Goal: Task Accomplishment & Management: Complete application form

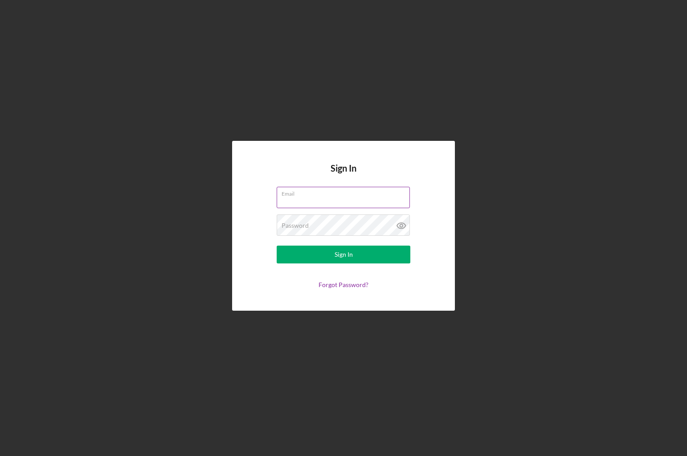
type input "[PERSON_NAME][EMAIL_ADDRESS][DOMAIN_NAME]"
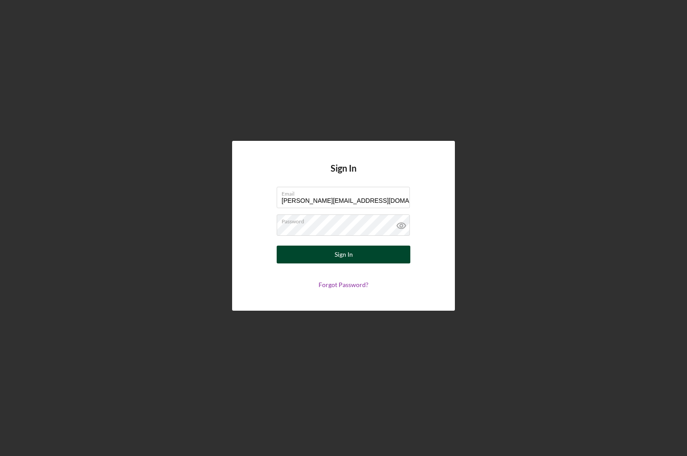
click at [370, 256] on button "Sign In" at bounding box center [344, 254] width 134 height 18
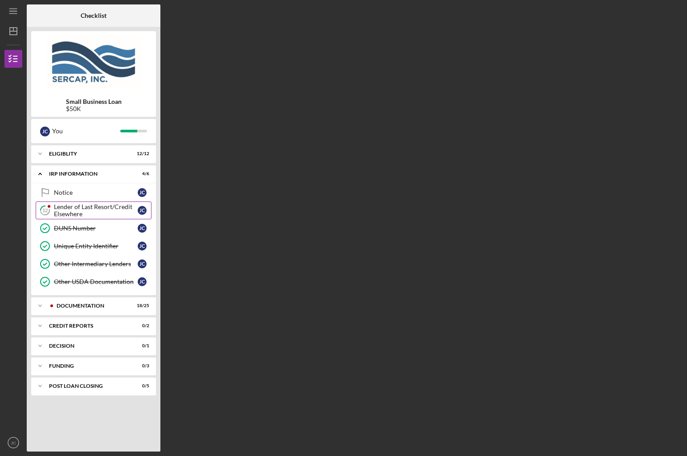
click at [80, 208] on div "Lender of Last Resort/Credit Elsewhere" at bounding box center [96, 210] width 84 height 14
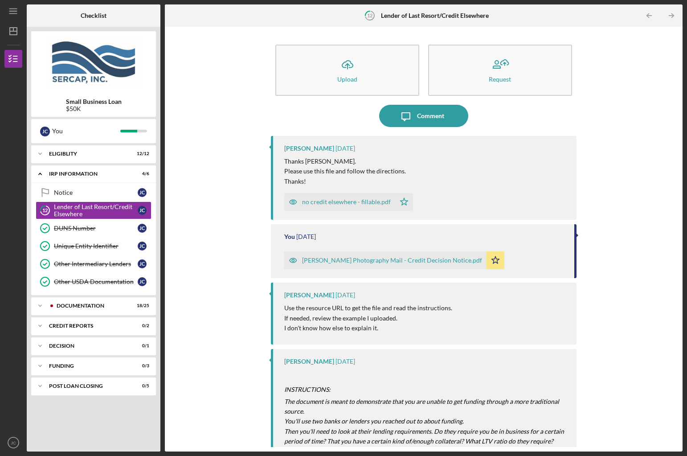
click at [367, 204] on div "no credit elsewhere - fillable.pdf" at bounding box center [346, 201] width 89 height 7
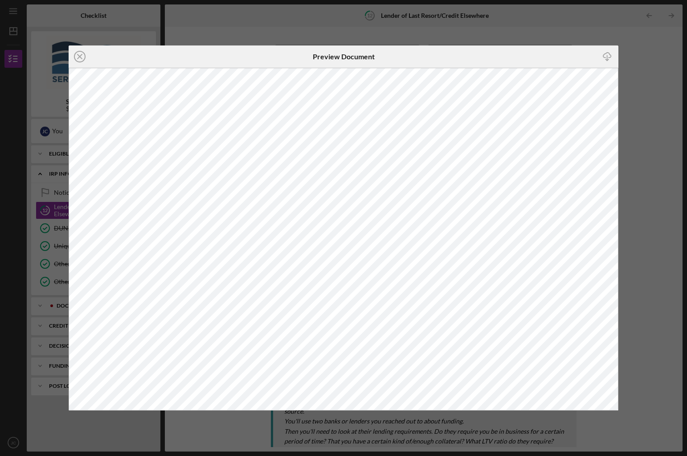
click at [661, 233] on div "Icon/Close Preview Document Icon/Download" at bounding box center [343, 228] width 687 height 456
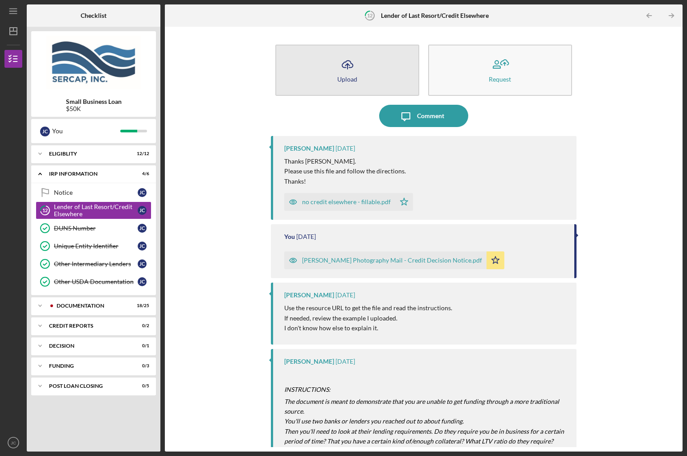
click at [367, 80] on button "Icon/Upload Upload" at bounding box center [347, 70] width 144 height 51
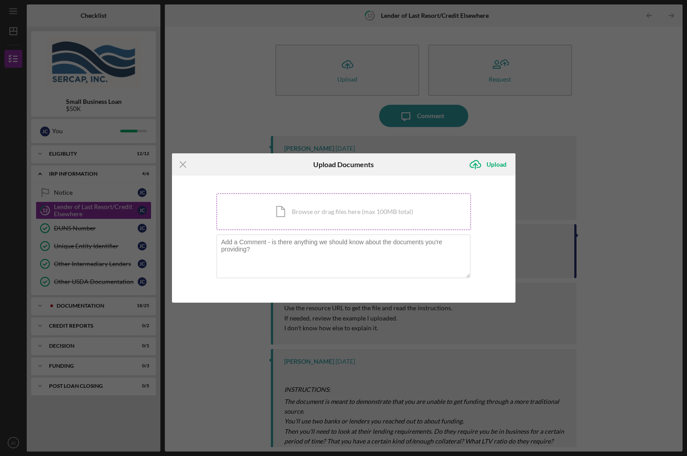
click at [295, 216] on div "Icon/Document Browse or drag files here (max 100MB total) Tap to choose files o…" at bounding box center [343, 211] width 254 height 37
click at [363, 264] on textarea at bounding box center [343, 256] width 254 height 44
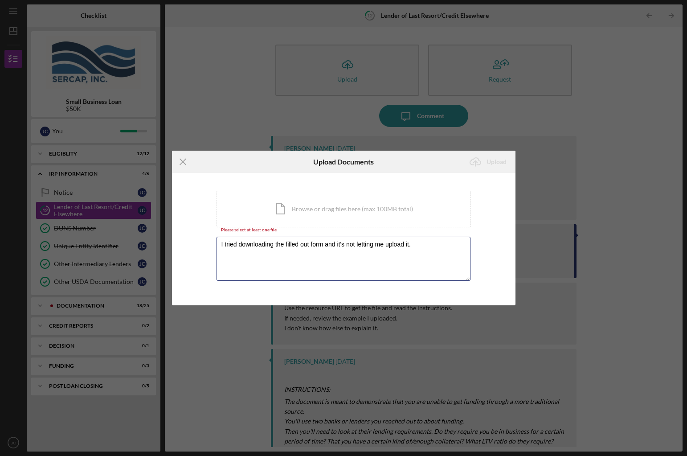
drag, startPoint x: 417, startPoint y: 249, endPoint x: -30, endPoint y: 156, distance: 456.9
click at [0, 156] on html "Icon/Menu 12 Lender of Last Resort/Credit Elsewhere Checklist Small Business Lo…" at bounding box center [343, 228] width 687 height 456
type textarea "I tried downloading the filled out form and it's not letting me upload it."
click at [180, 162] on icon "Icon/Menu Close" at bounding box center [183, 162] width 22 height 22
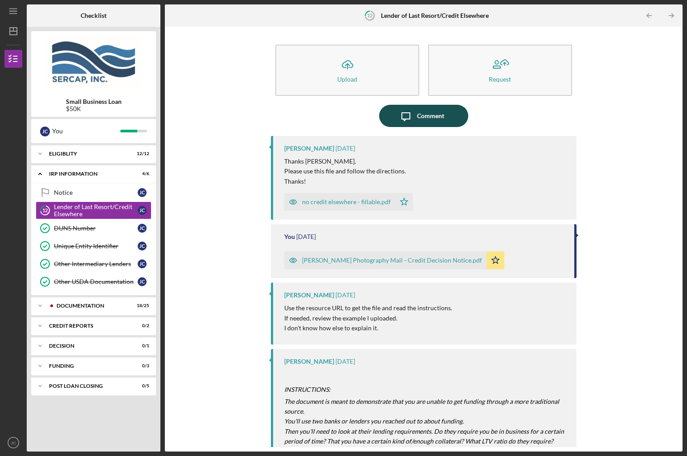
click at [439, 118] on div "Comment" at bounding box center [430, 116] width 27 height 22
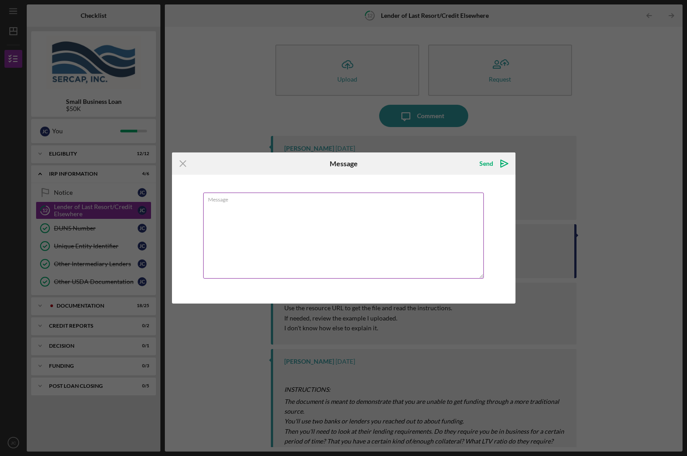
click at [377, 204] on textarea "Message" at bounding box center [343, 235] width 281 height 86
type textarea "I tried downloading the filled out form and it's not letting me upload it."
click at [508, 164] on icon "Icon/icon-invite-send" at bounding box center [504, 163] width 22 height 22
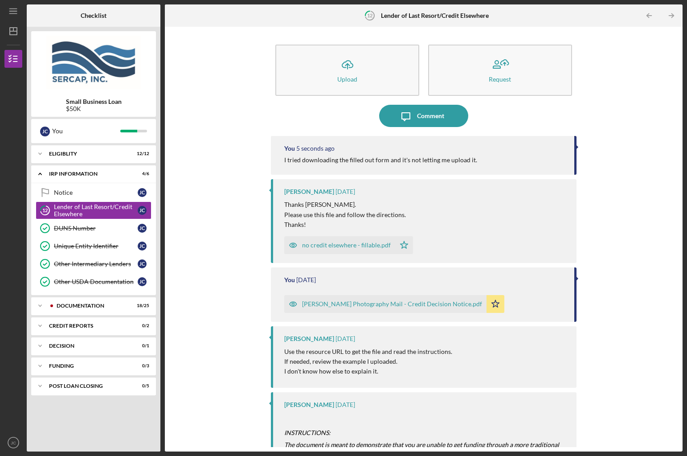
click at [447, 305] on div "Adam Mullins Photography Mail - Credit Decision Notice.pdf" at bounding box center [392, 303] width 180 height 7
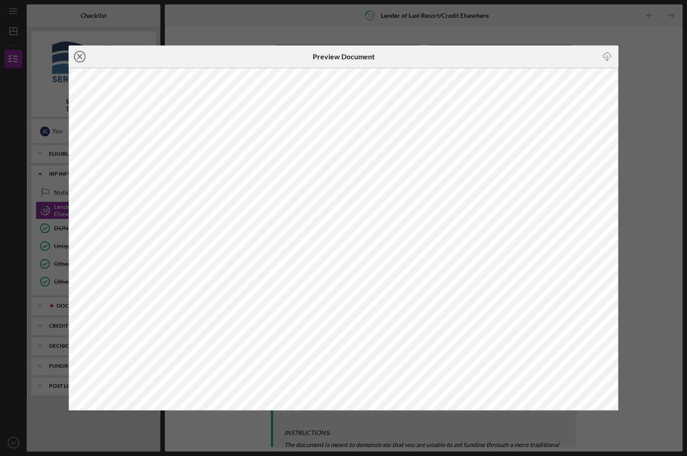
click at [82, 59] on icon "Icon/Close" at bounding box center [80, 56] width 22 height 22
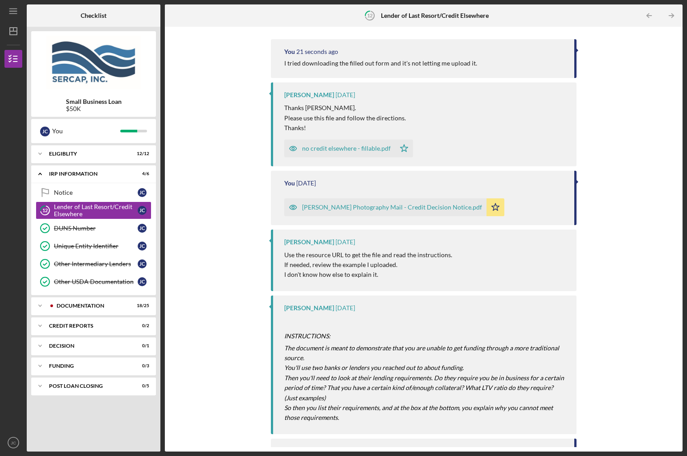
scroll to position [97, 0]
click at [95, 303] on div "Documentation" at bounding box center [101, 305] width 88 height 5
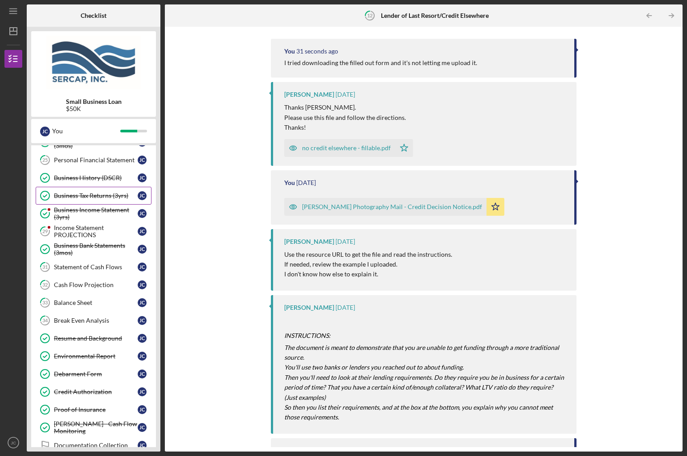
scroll to position [307, 0]
click at [102, 260] on link "31 Statement of Cash Flows [PERSON_NAME]" at bounding box center [94, 266] width 116 height 18
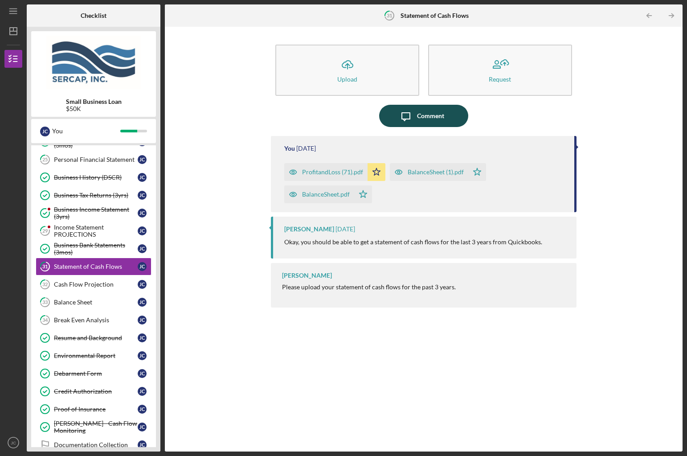
click at [409, 115] on icon "Icon/Message" at bounding box center [406, 116] width 22 height 22
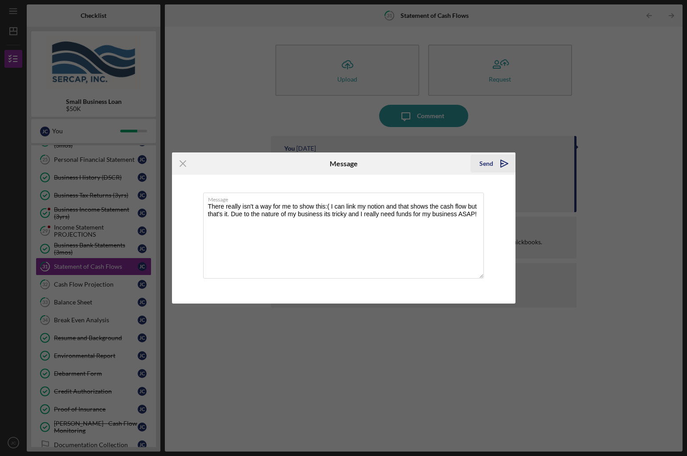
type textarea "There really isn't a way for me to show this:( I can link my notion and that sh…"
click at [496, 165] on icon "Icon/icon-invite-send" at bounding box center [504, 163] width 22 height 22
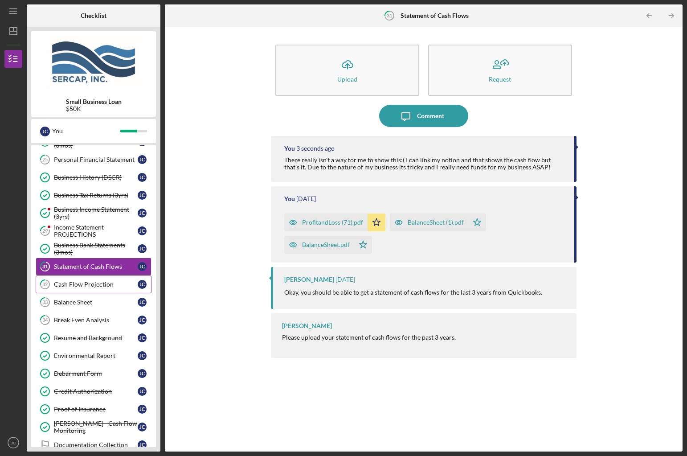
click at [67, 280] on link "32 Cash Flow Projection [PERSON_NAME]" at bounding box center [94, 284] width 116 height 18
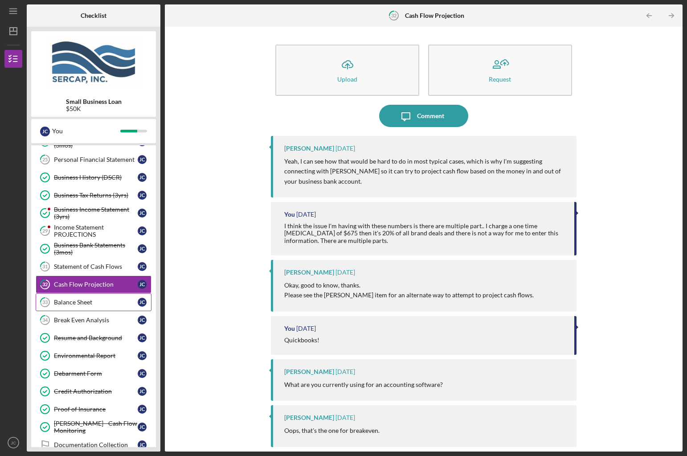
click at [69, 298] on link "33 Balance Sheet [PERSON_NAME]" at bounding box center [94, 302] width 116 height 18
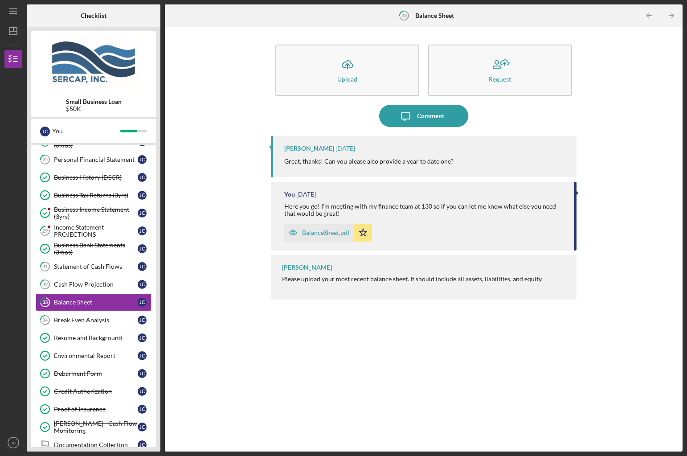
click at [204, 288] on div "Icon/Upload Upload Request Icon/Message Comment Lois Miller 3 months ago Great,…" at bounding box center [423, 239] width 509 height 416
click at [125, 317] on div "Break Even Analysis" at bounding box center [96, 319] width 84 height 7
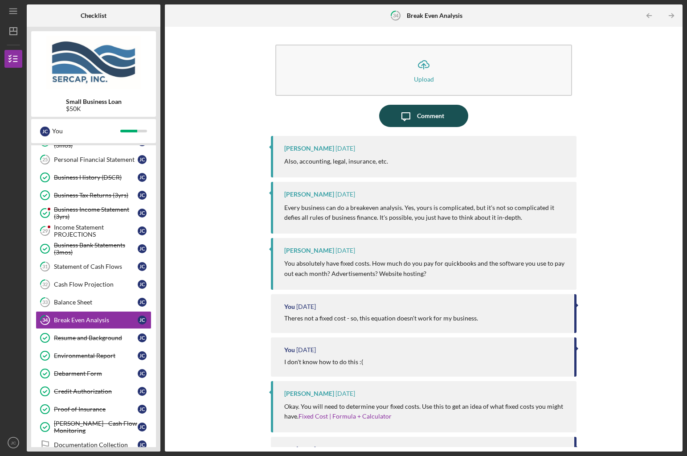
click at [386, 122] on button "Icon/Message Comment" at bounding box center [423, 116] width 89 height 22
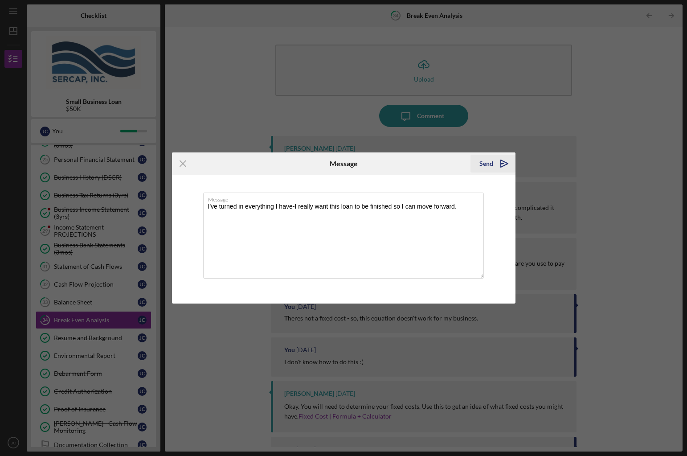
type textarea "I've turned in everything I have-I really want this loan to be finished so I ca…"
click at [496, 167] on icon "Icon/icon-invite-send" at bounding box center [504, 163] width 22 height 22
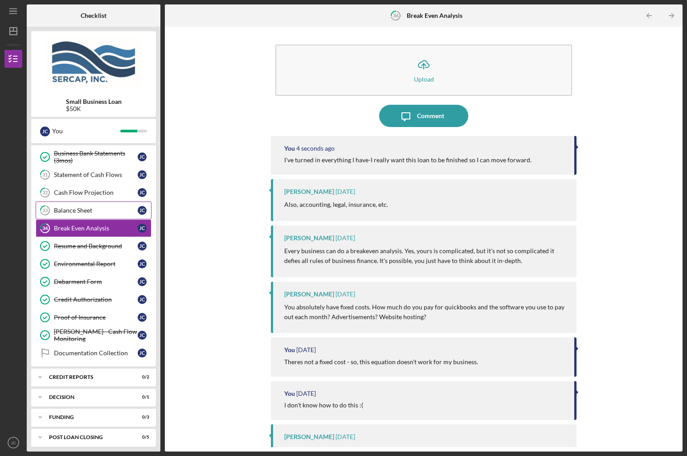
scroll to position [403, 0]
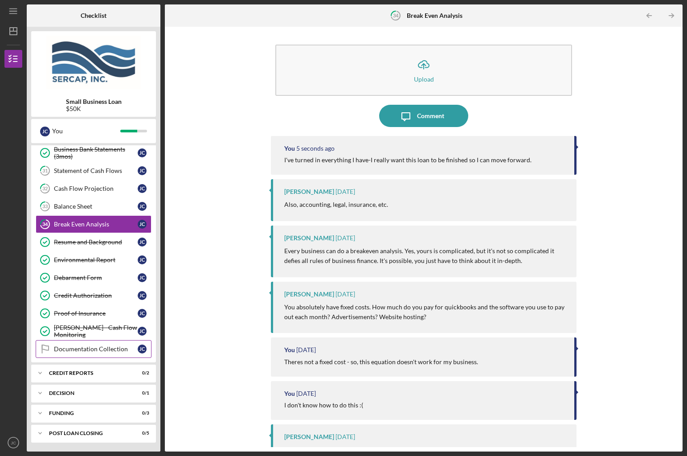
click at [98, 354] on link "Documentation Collection Documentation Collection J C" at bounding box center [94, 349] width 116 height 18
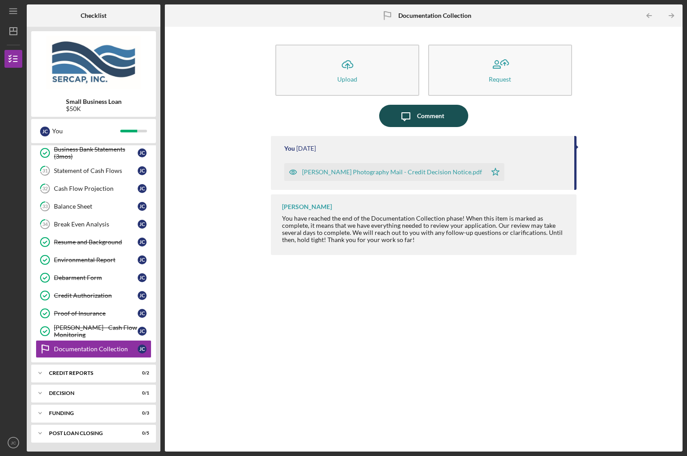
click at [411, 108] on icon "Icon/Message" at bounding box center [406, 116] width 22 height 22
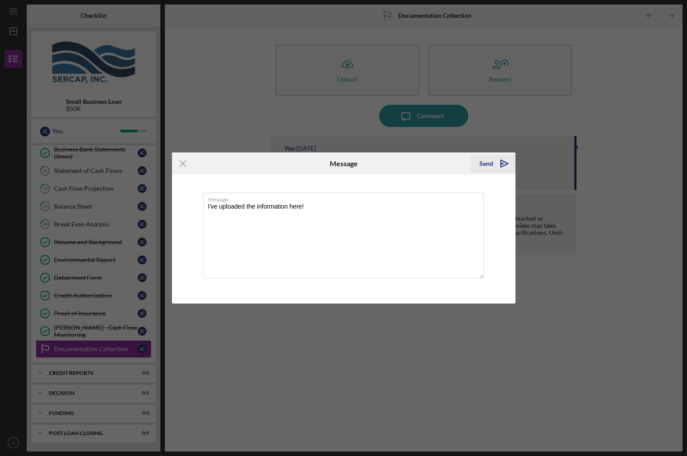
type textarea "I've uploaded the information here!"
click at [489, 166] on div "Send" at bounding box center [486, 164] width 14 height 18
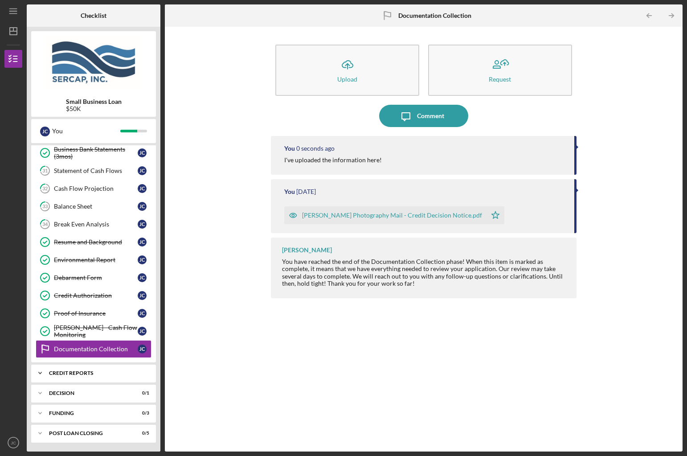
click at [72, 372] on div "credit reports" at bounding box center [97, 372] width 96 height 5
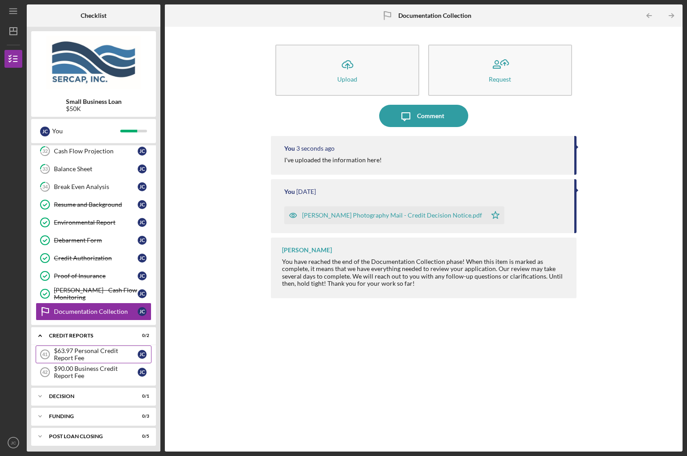
scroll to position [444, 0]
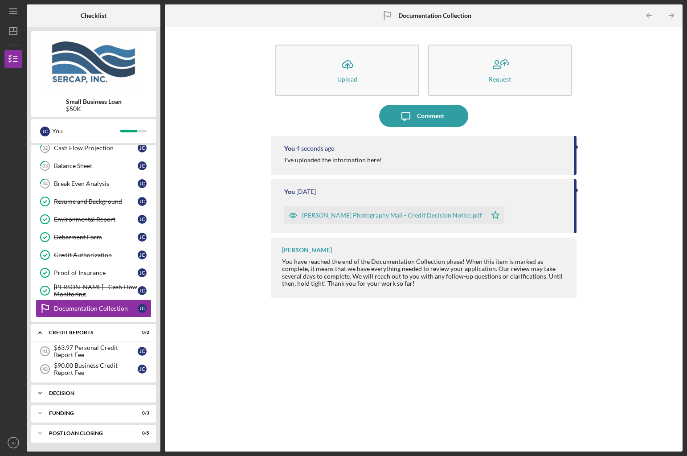
click at [92, 389] on div "Icon/Expander Decision 0 / 1" at bounding box center [93, 393] width 125 height 18
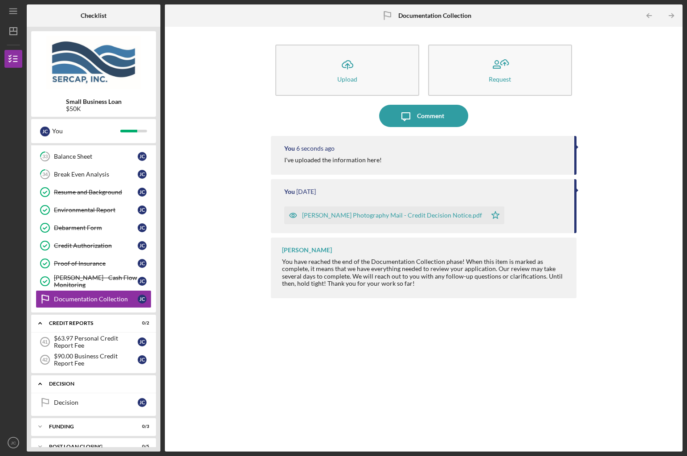
scroll to position [466, 0]
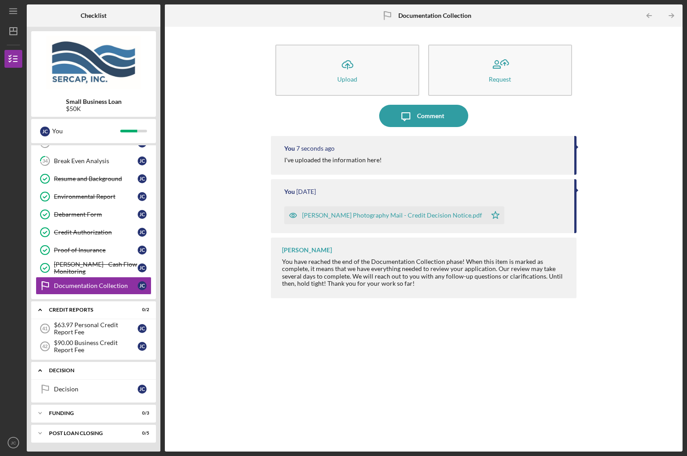
click at [92, 393] on link "Decision Decision J C" at bounding box center [94, 389] width 116 height 18
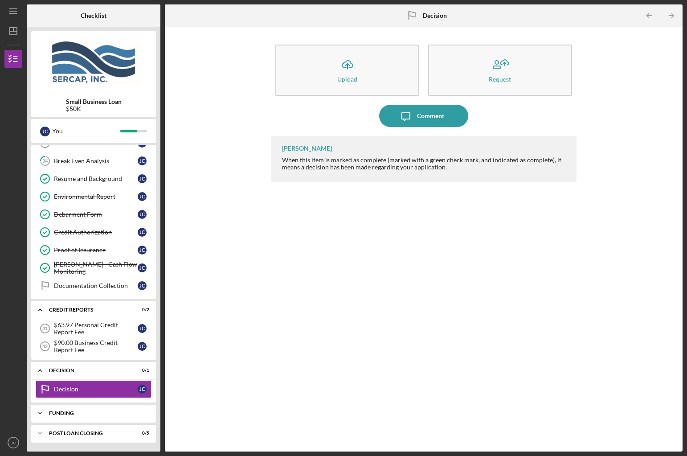
click at [88, 414] on div "Funding" at bounding box center [97, 412] width 96 height 5
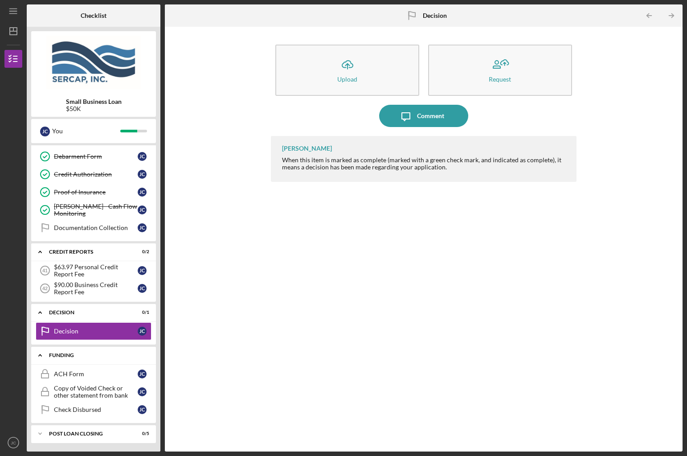
scroll to position [525, 0]
click at [89, 435] on div "POST LOAN CLOSING" at bounding box center [97, 432] width 96 height 5
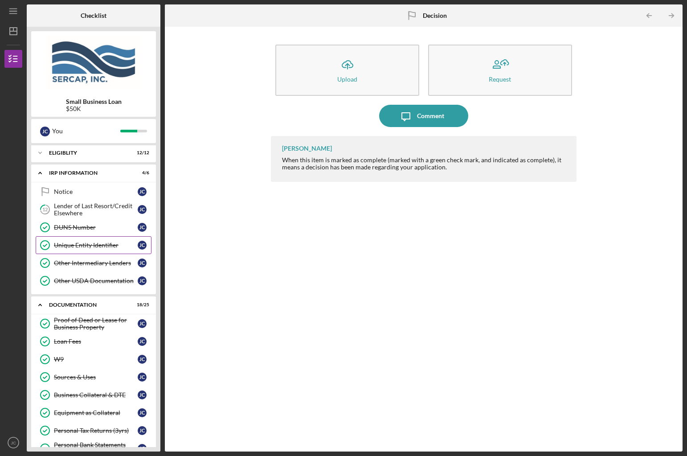
scroll to position [0, 0]
click at [78, 213] on div "Lender of Last Resort/Credit Elsewhere" at bounding box center [96, 210] width 84 height 14
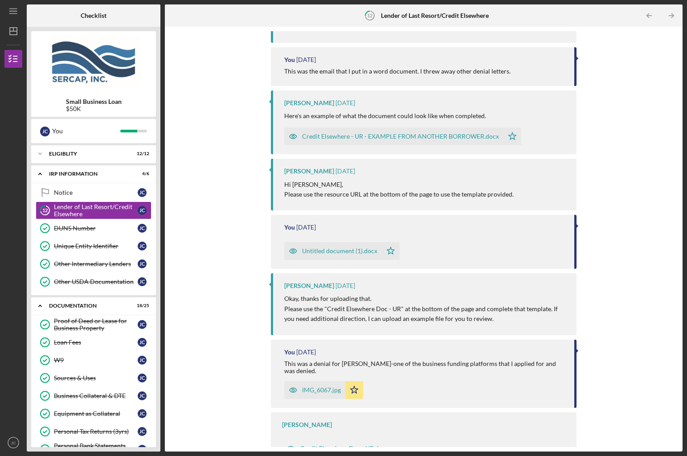
scroll to position [723, 0]
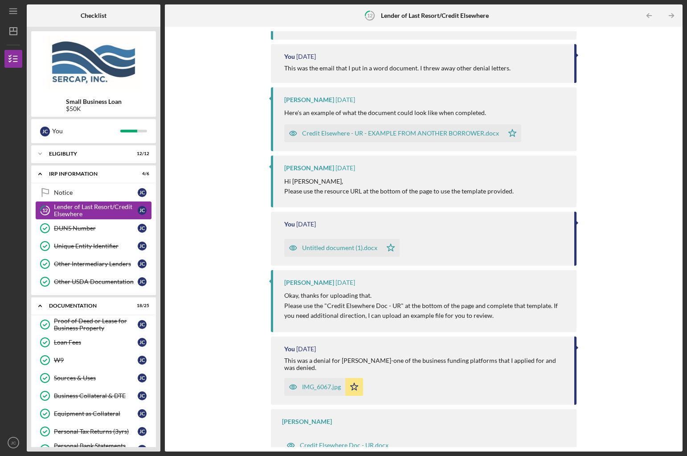
click at [65, 209] on div "Lender of Last Resort/Credit Elsewhere" at bounding box center [96, 210] width 84 height 14
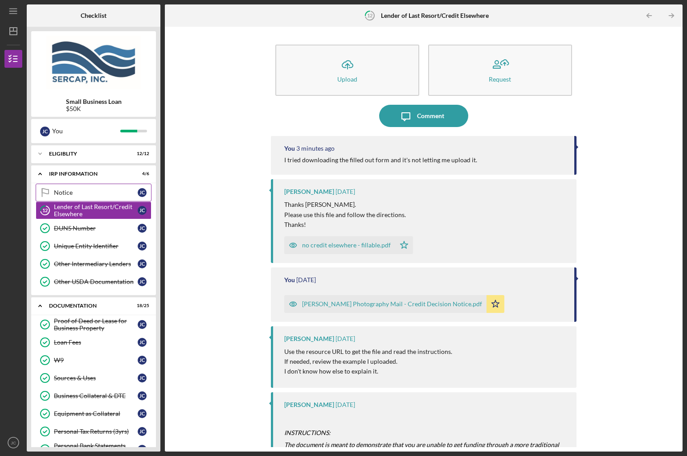
click at [69, 196] on link "Notice Notice J C" at bounding box center [94, 193] width 116 height 18
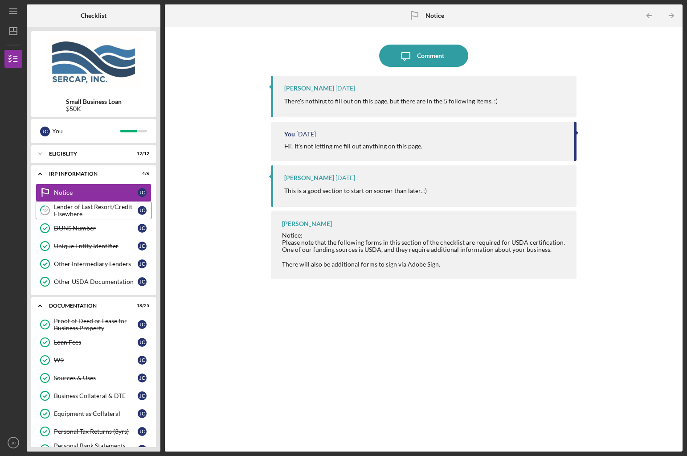
click at [68, 208] on div "Lender of Last Resort/Credit Elsewhere" at bounding box center [96, 210] width 84 height 14
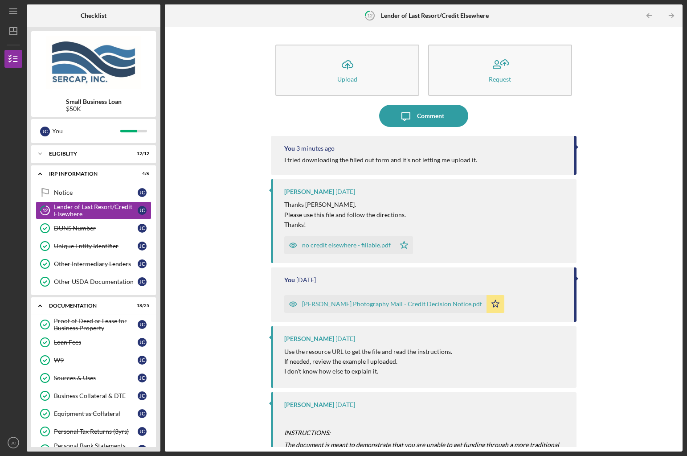
click at [325, 249] on div "no credit elsewhere - fillable.pdf" at bounding box center [339, 245] width 111 height 18
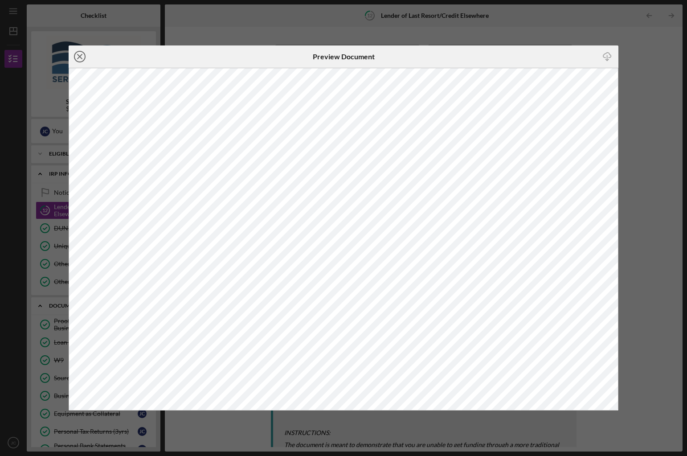
click at [84, 59] on circle at bounding box center [79, 56] width 11 height 11
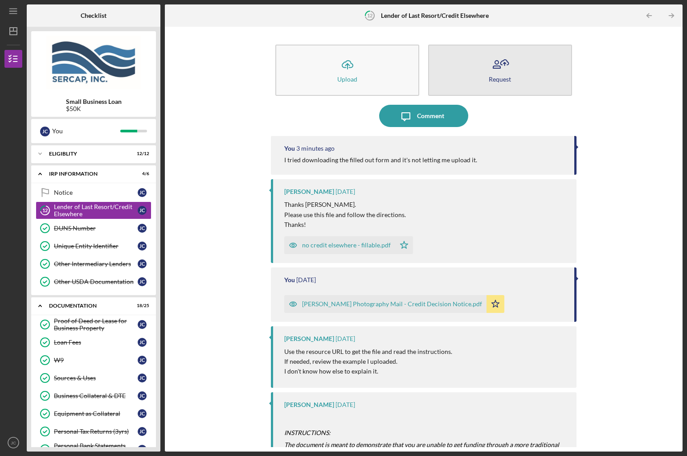
click at [481, 73] on button "Request" at bounding box center [500, 70] width 144 height 51
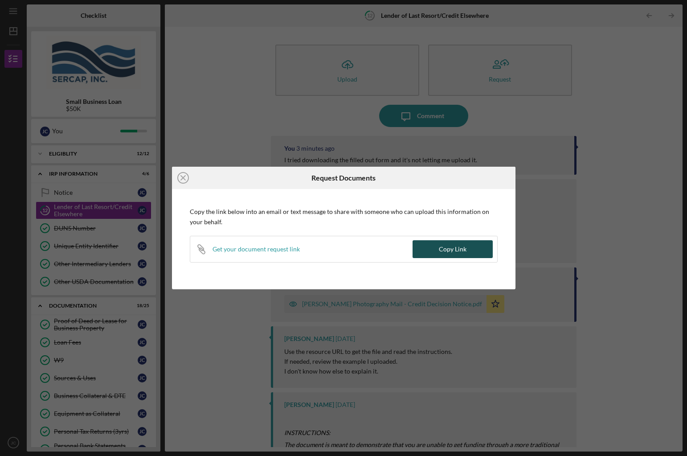
click at [466, 249] on button "Copy Link" at bounding box center [452, 249] width 80 height 18
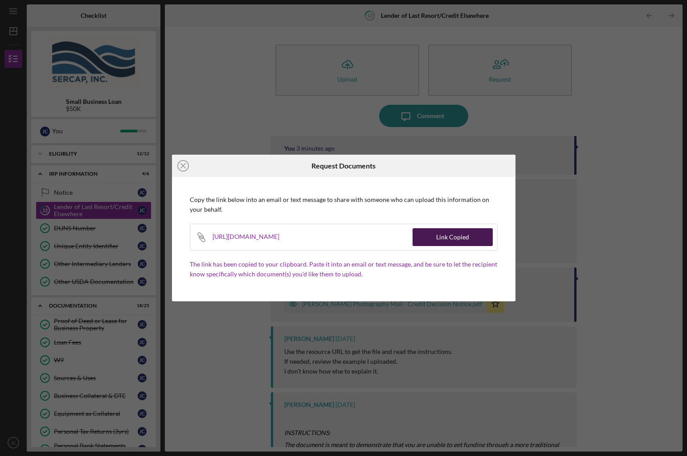
click at [462, 234] on div "Link Copied" at bounding box center [452, 237] width 33 height 18
click at [290, 237] on div "https://app.lenderfit.io/upload/35f3790a2ac54d7b8a7463b99cb9eab6" at bounding box center [251, 237] width 78 height 26
copy div "https://app.lenderfit.io/upload/35f3790a2ac54d7b8a7463b99cb9eab6"
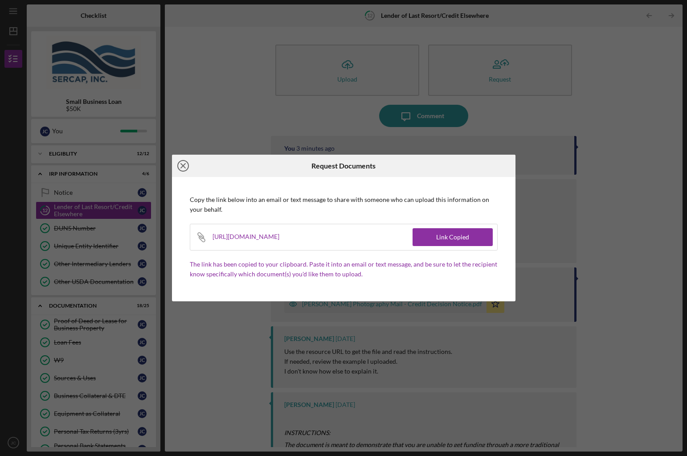
click at [181, 166] on icon "Icon/Close" at bounding box center [183, 166] width 22 height 22
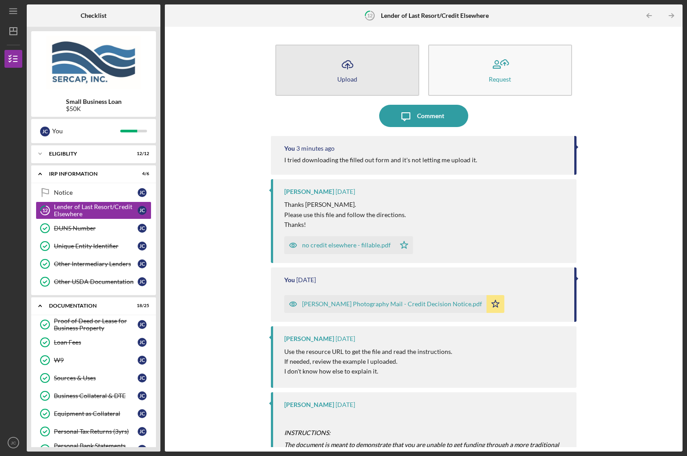
click at [332, 75] on button "Icon/Upload Upload" at bounding box center [347, 70] width 144 height 51
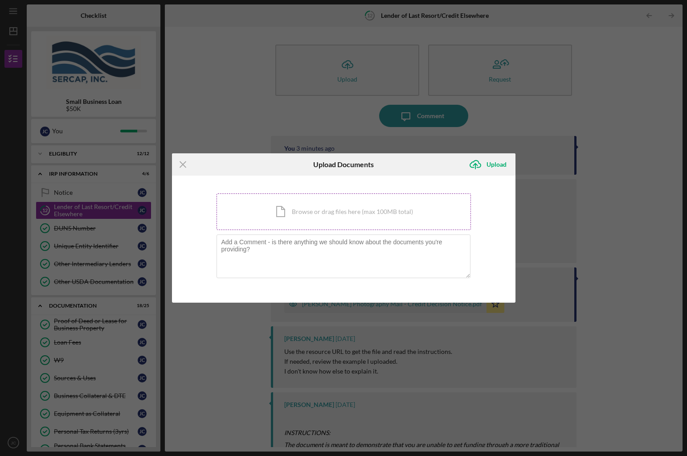
click at [311, 224] on div "Icon/Document Browse or drag files here (max 100MB total) Tap to choose files o…" at bounding box center [343, 211] width 254 height 37
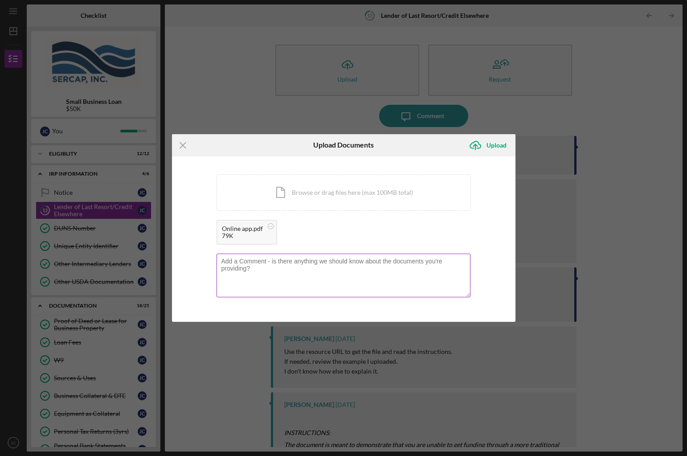
click at [301, 276] on textarea at bounding box center [343, 275] width 254 height 44
type textarea "Done!"
click at [475, 147] on icon "Icon/Upload" at bounding box center [475, 145] width 22 height 22
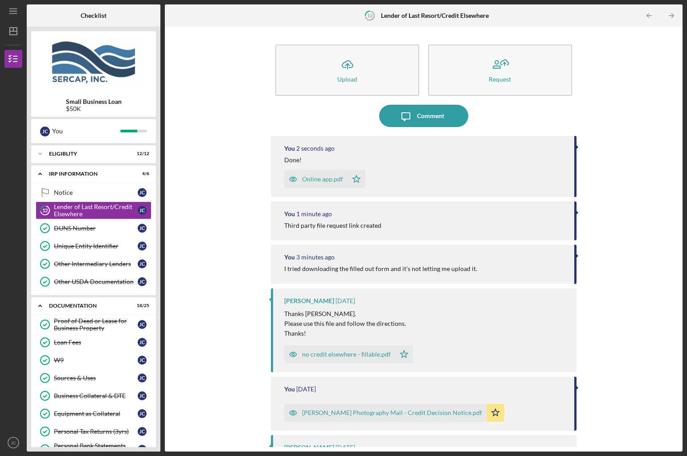
click at [307, 169] on div "Online app.pdf Icon/Star" at bounding box center [327, 177] width 86 height 22
click at [306, 184] on div "Online app.pdf" at bounding box center [315, 179] width 63 height 18
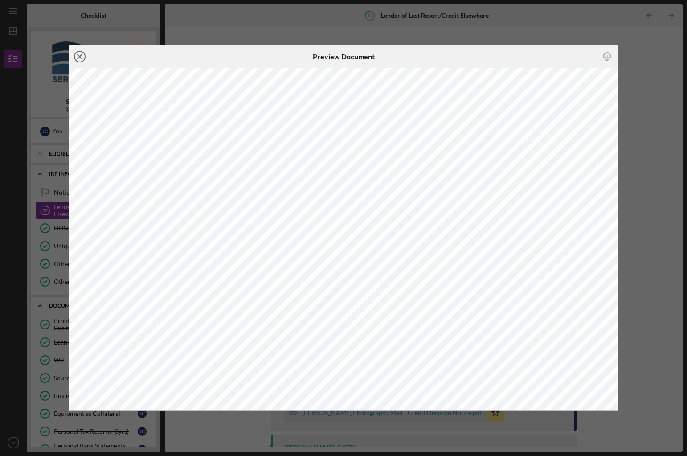
click at [78, 55] on icon "Icon/Close" at bounding box center [80, 56] width 22 height 22
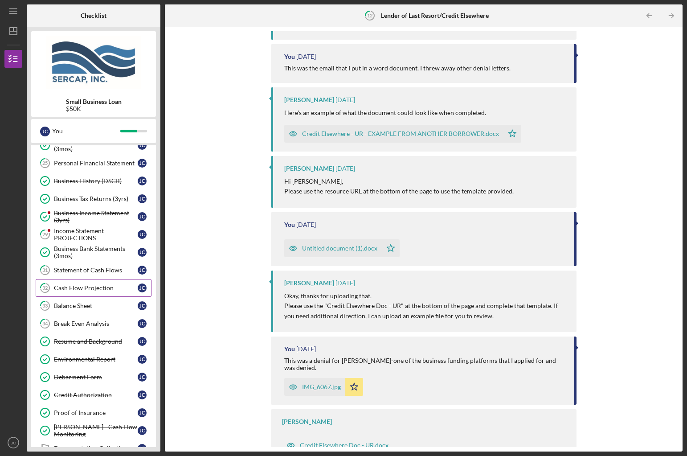
scroll to position [322, 0]
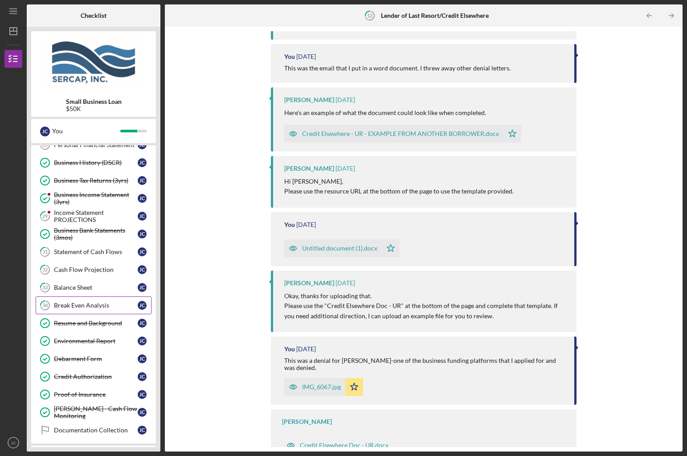
click at [95, 310] on link "34 Break Even Analysis J C" at bounding box center [94, 305] width 116 height 18
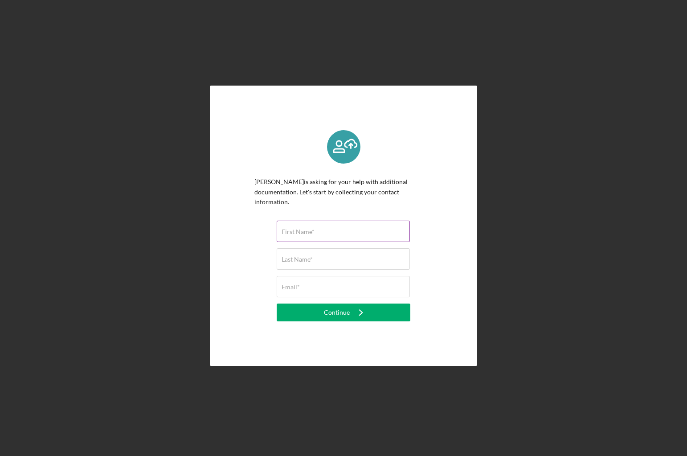
click at [340, 220] on div "First Name*" at bounding box center [344, 231] width 134 height 22
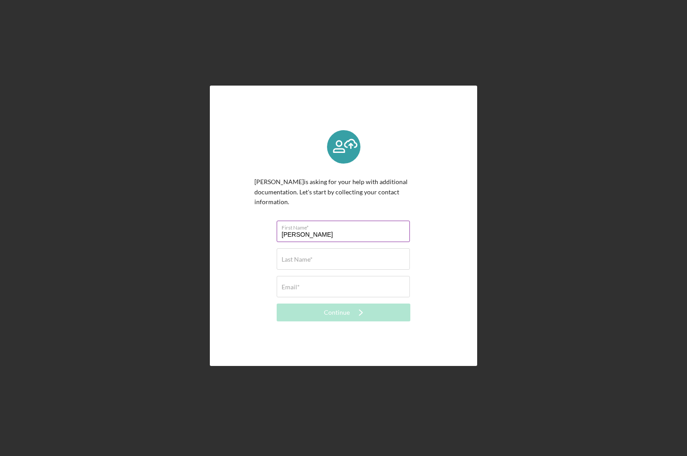
type input "[PERSON_NAME]"
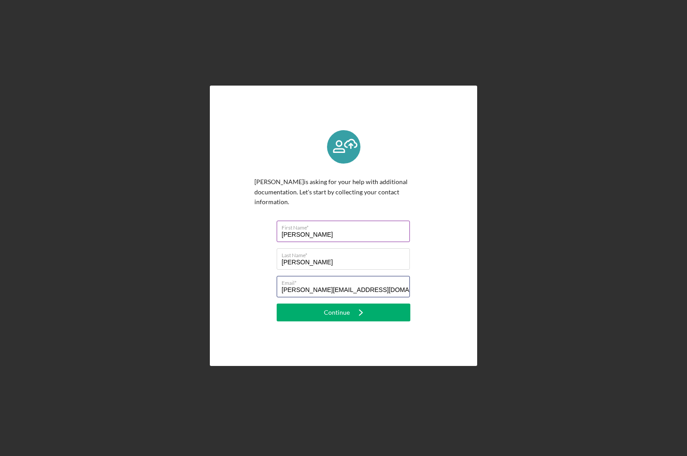
type input "[PERSON_NAME][EMAIL_ADDRESS][DOMAIN_NAME]"
click at [345, 307] on div "Continue" at bounding box center [337, 312] width 26 height 18
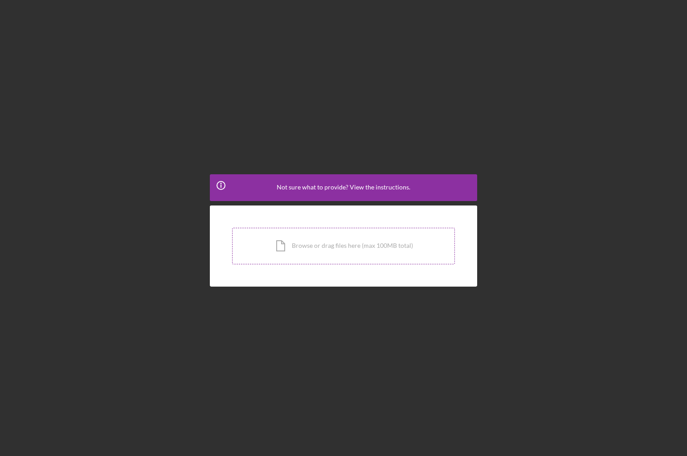
click at [333, 249] on div "Icon/Document Browse or drag files here (max 100MB total) Tap to choose files o…" at bounding box center [343, 246] width 223 height 37
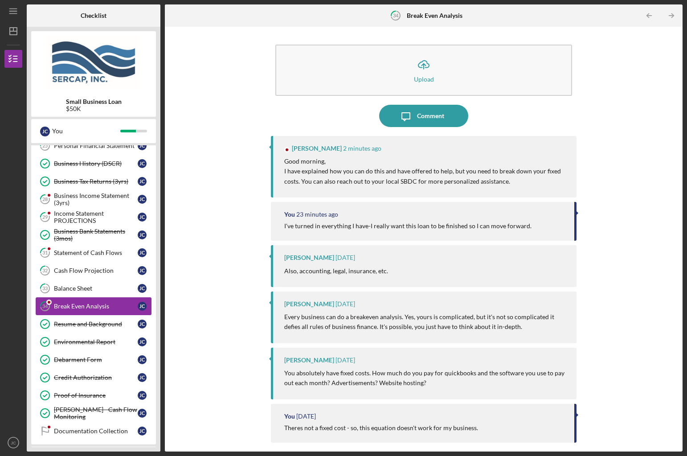
scroll to position [323, 0]
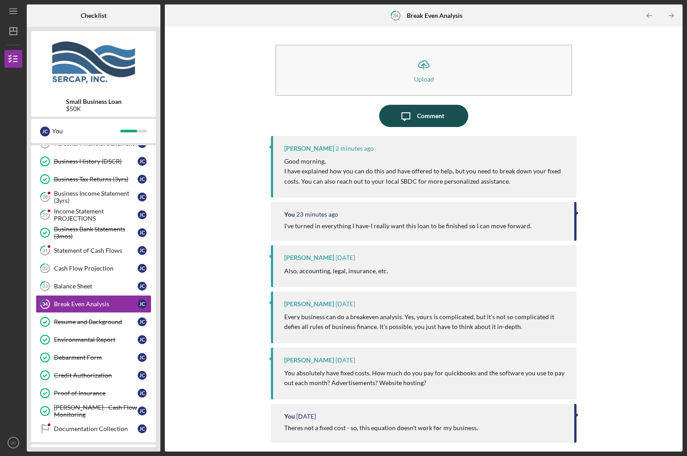
click at [422, 117] on div "Comment" at bounding box center [430, 116] width 27 height 22
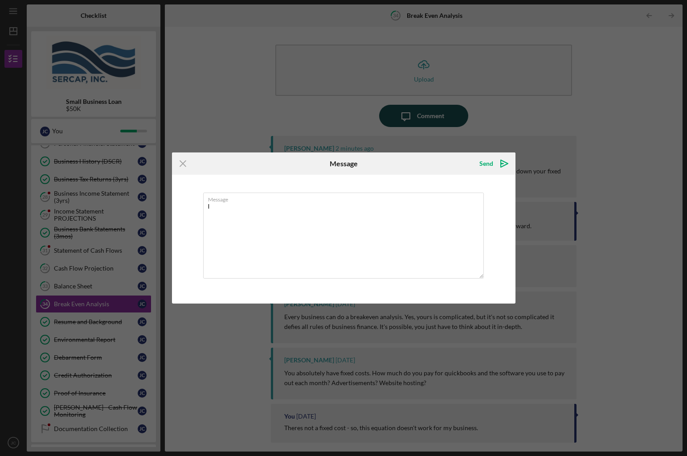
type textarea "I"
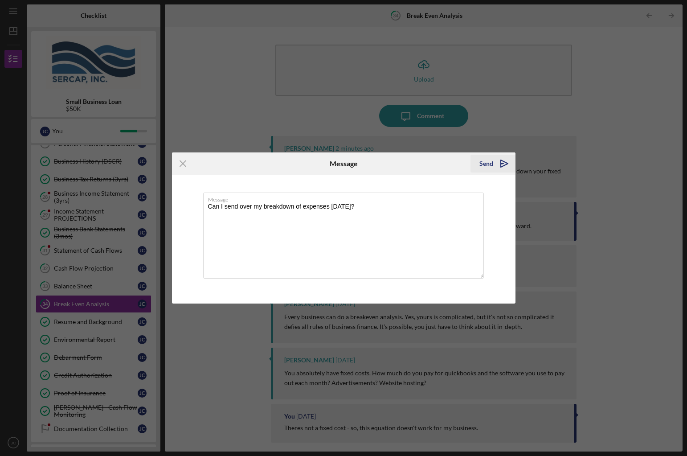
type textarea "Can I send over my breakdown of expenses [DATE]?"
click at [486, 165] on div "Send" at bounding box center [486, 164] width 14 height 18
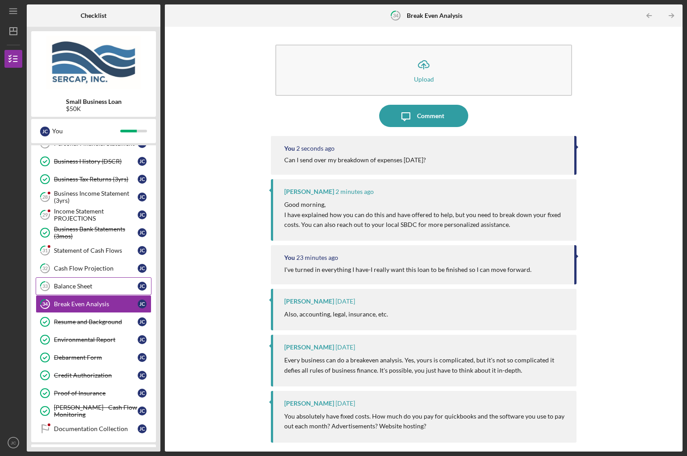
click at [65, 289] on div "Balance Sheet" at bounding box center [96, 285] width 84 height 7
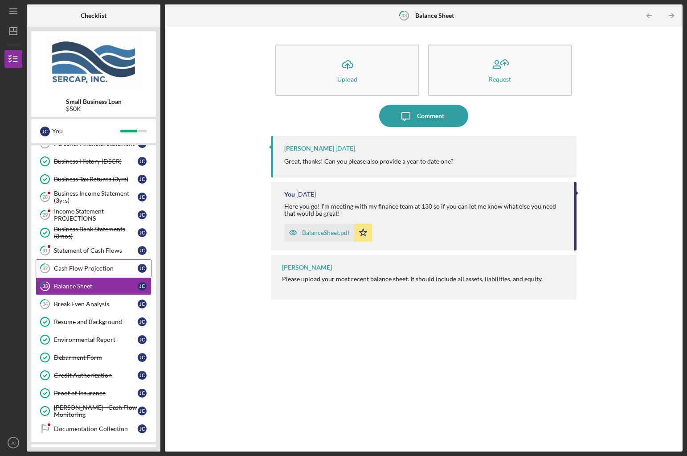
click at [97, 263] on link "32 Cash Flow Projection [PERSON_NAME]" at bounding box center [94, 268] width 116 height 18
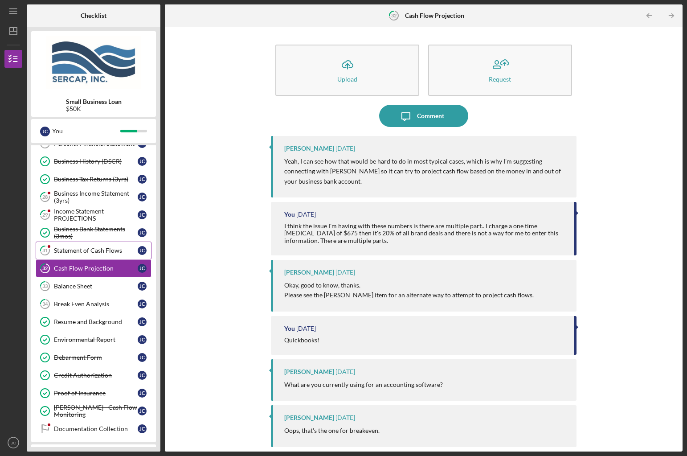
click at [105, 249] on div "Statement of Cash Flows" at bounding box center [96, 250] width 84 height 7
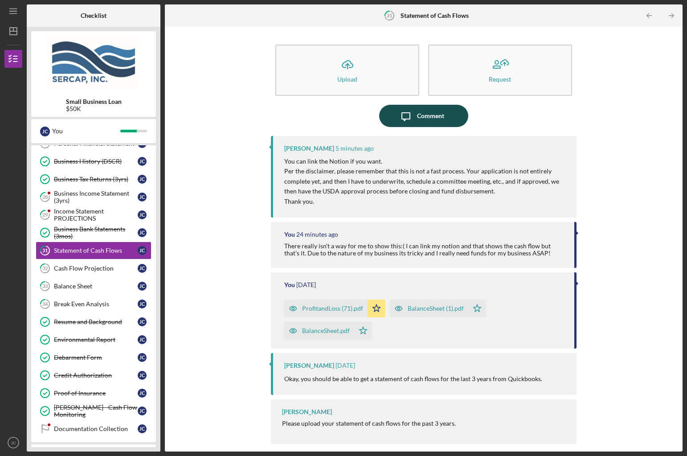
click at [419, 120] on div "Comment" at bounding box center [430, 116] width 27 height 22
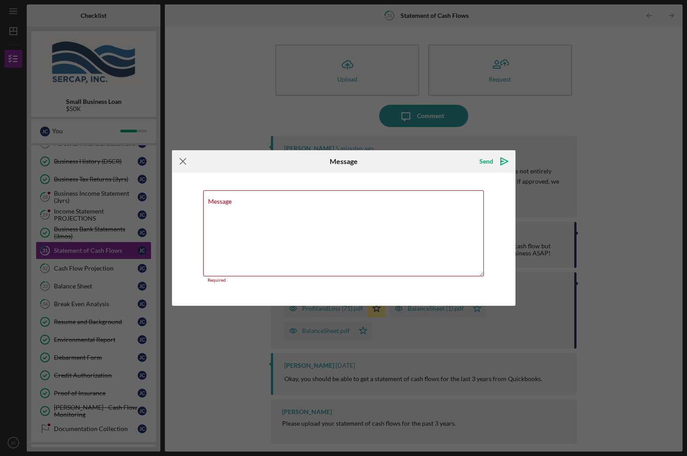
click at [187, 165] on icon "Icon/Menu Close" at bounding box center [183, 161] width 22 height 22
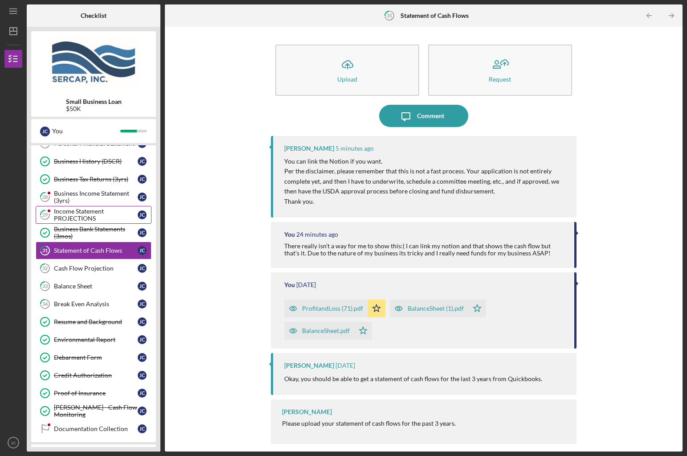
click at [86, 213] on div "Income Statement PROJECTIONS" at bounding box center [96, 215] width 84 height 14
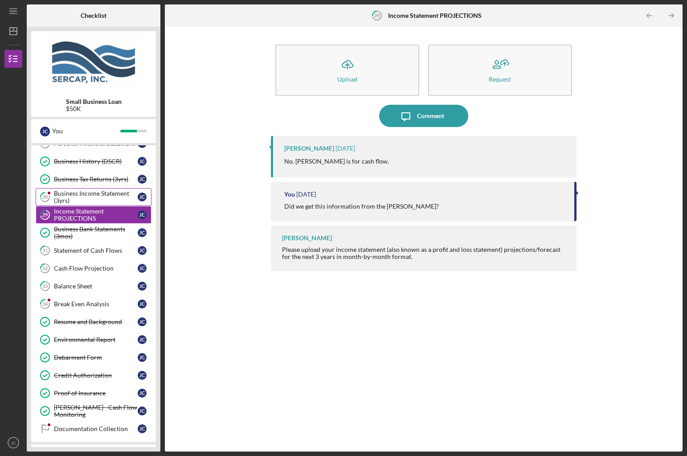
click at [113, 196] on div "Business Income Statement (3yrs)" at bounding box center [96, 197] width 84 height 14
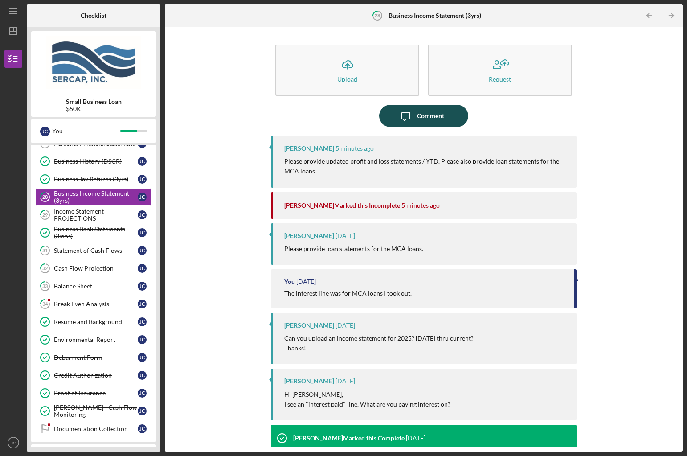
click at [433, 114] on div "Comment" at bounding box center [430, 116] width 27 height 22
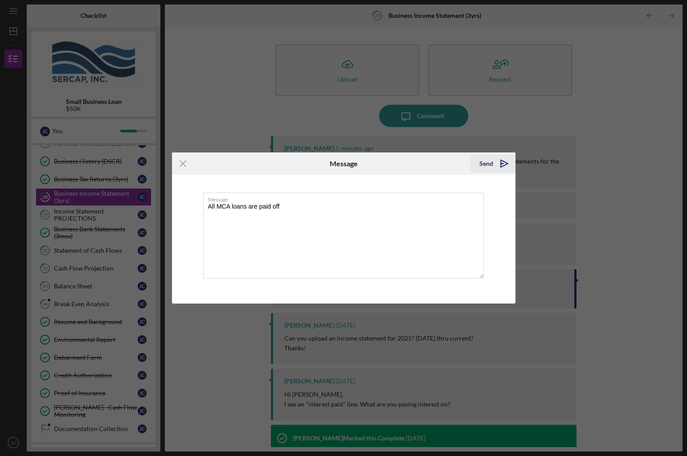
type textarea "All MCA loans are paid off"
click at [506, 161] on icon "Icon/icon-invite-send" at bounding box center [504, 163] width 22 height 22
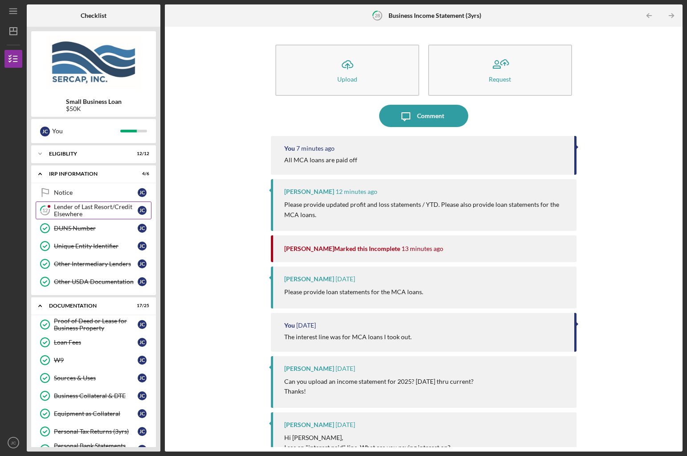
click at [106, 209] on div "Lender of Last Resort/Credit Elsewhere" at bounding box center [96, 210] width 84 height 14
